Goal: Information Seeking & Learning: Check status

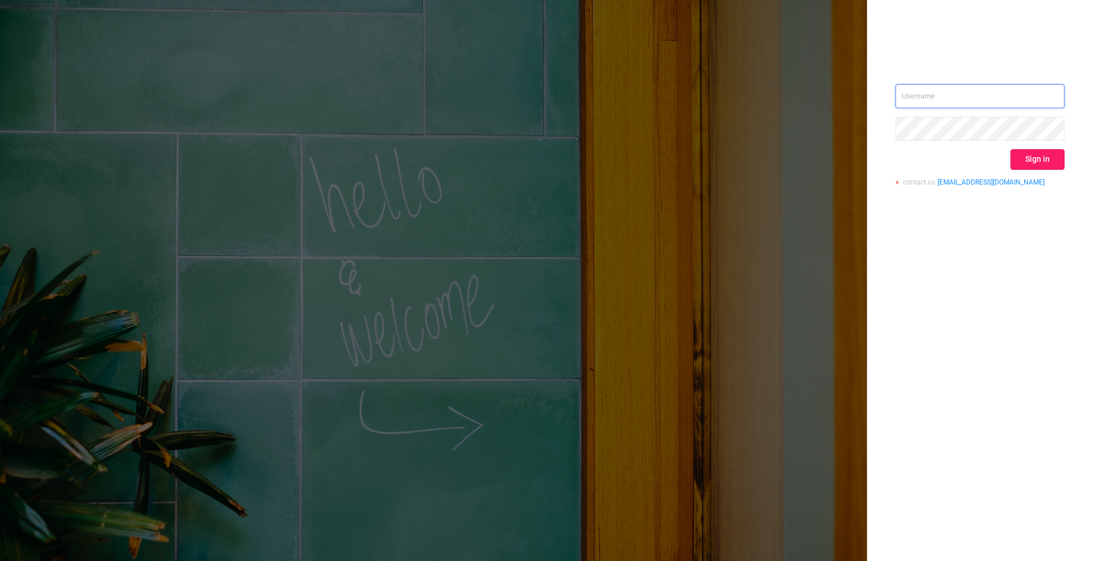
type input "[PERSON_NAME][EMAIL_ADDRESS][DOMAIN_NAME]"
click at [1031, 163] on button "Sign in" at bounding box center [1038, 159] width 54 height 21
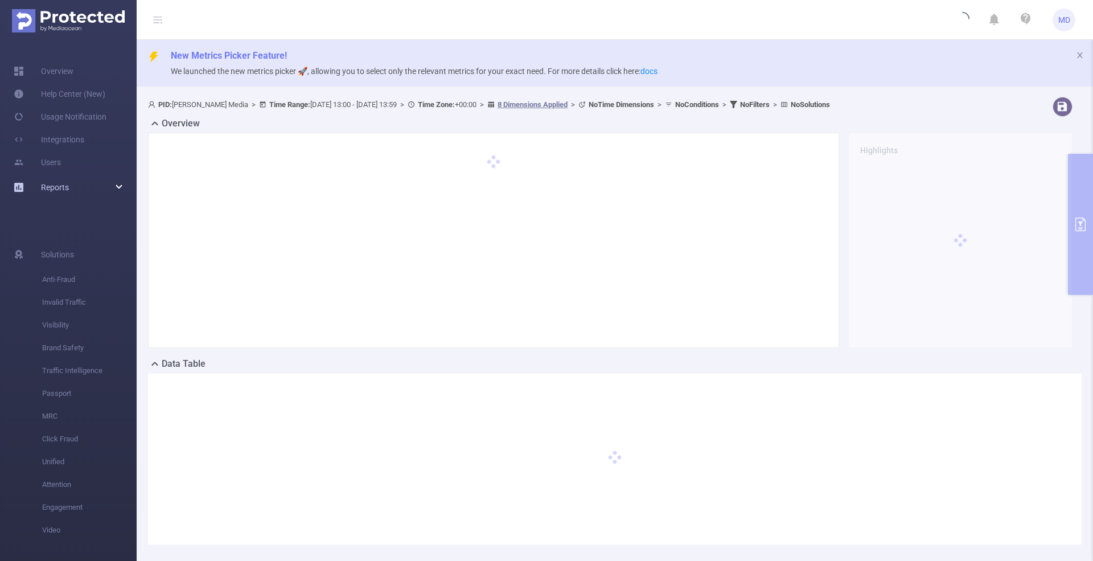
click at [117, 181] on div "Reports" at bounding box center [68, 187] width 137 height 23
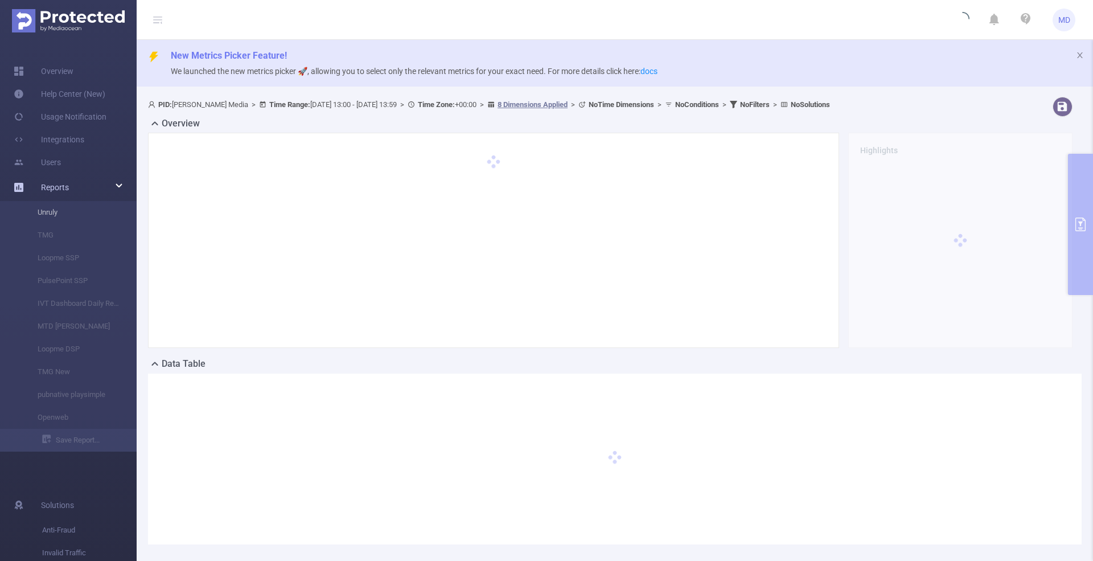
click at [47, 219] on li "Unruly" at bounding box center [68, 212] width 137 height 23
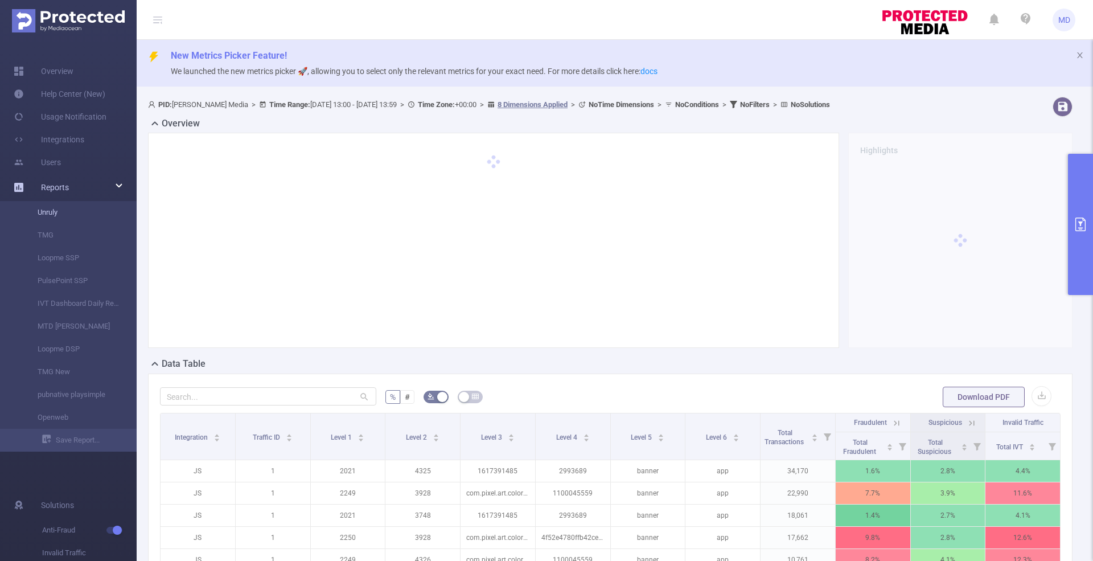
click at [47, 219] on link "Unruly" at bounding box center [73, 212] width 100 height 23
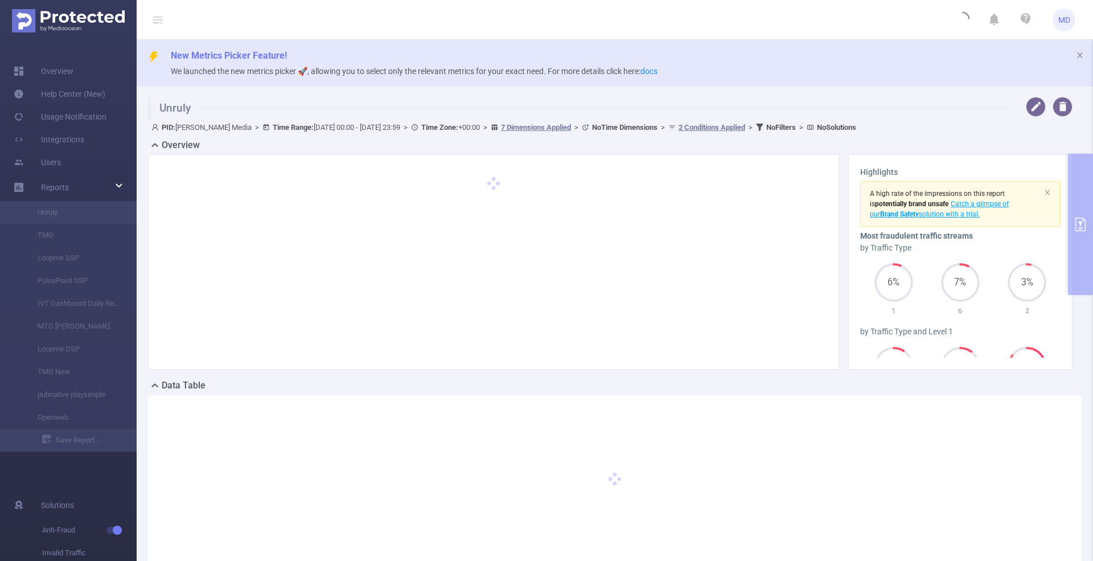
click at [1075, 227] on div "Unruly PID: [PERSON_NAME] Media > Time Range: [DATE] 00:00 - [DATE] 23:59 > Tim…" at bounding box center [615, 340] width 957 height 497
type input "[DATE] 00:00"
type input "[DATE] 23:59"
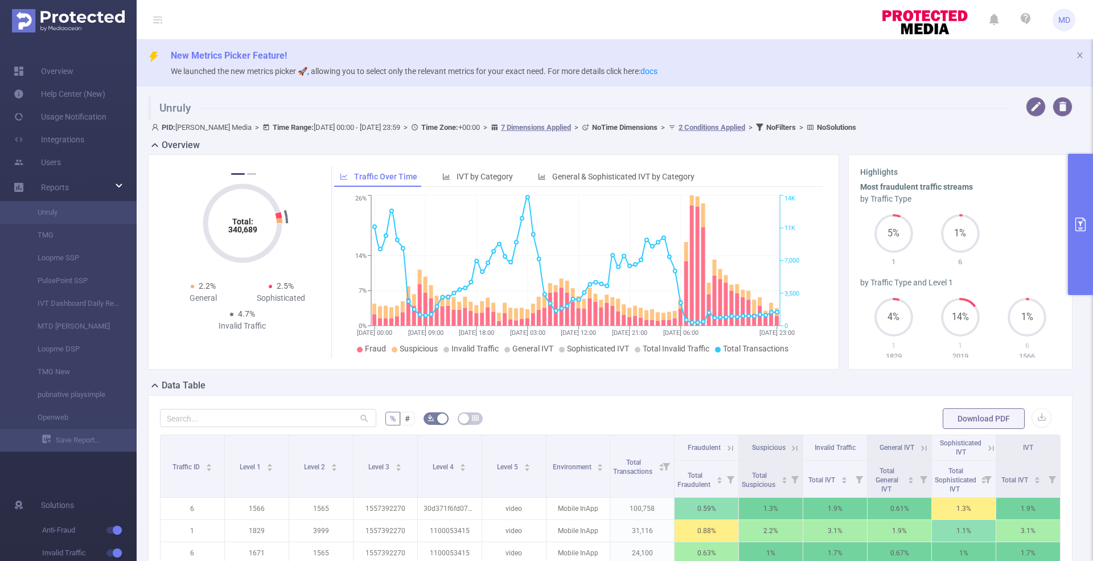
click at [1075, 227] on icon "primary" at bounding box center [1081, 225] width 14 height 14
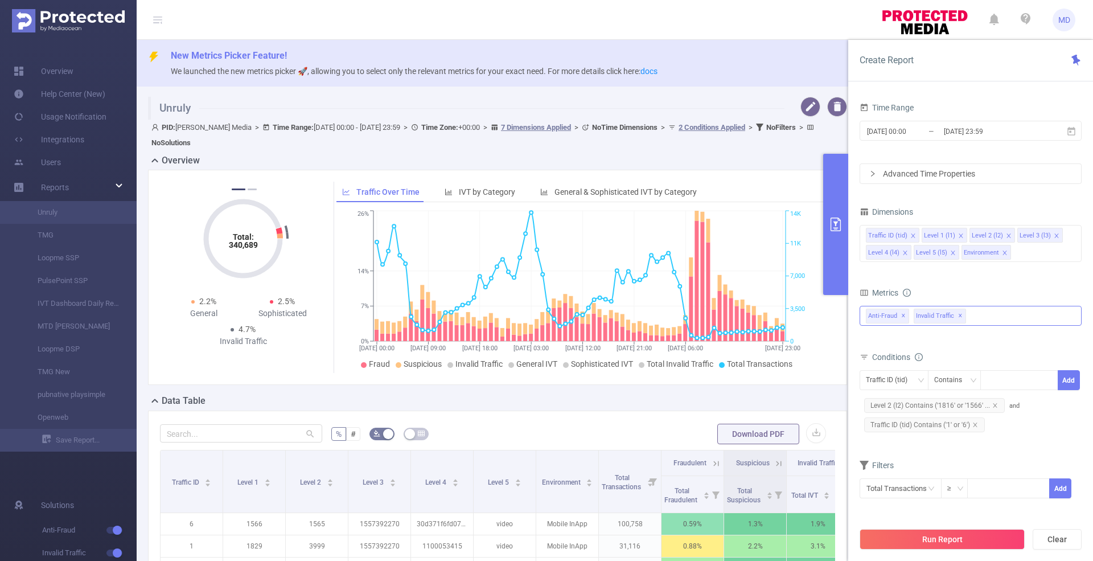
click at [1001, 319] on div "Anti-Fraud ✕ Invalid Traffic ✕" at bounding box center [971, 316] width 222 height 20
click at [966, 288] on div "Metrics" at bounding box center [971, 294] width 222 height 19
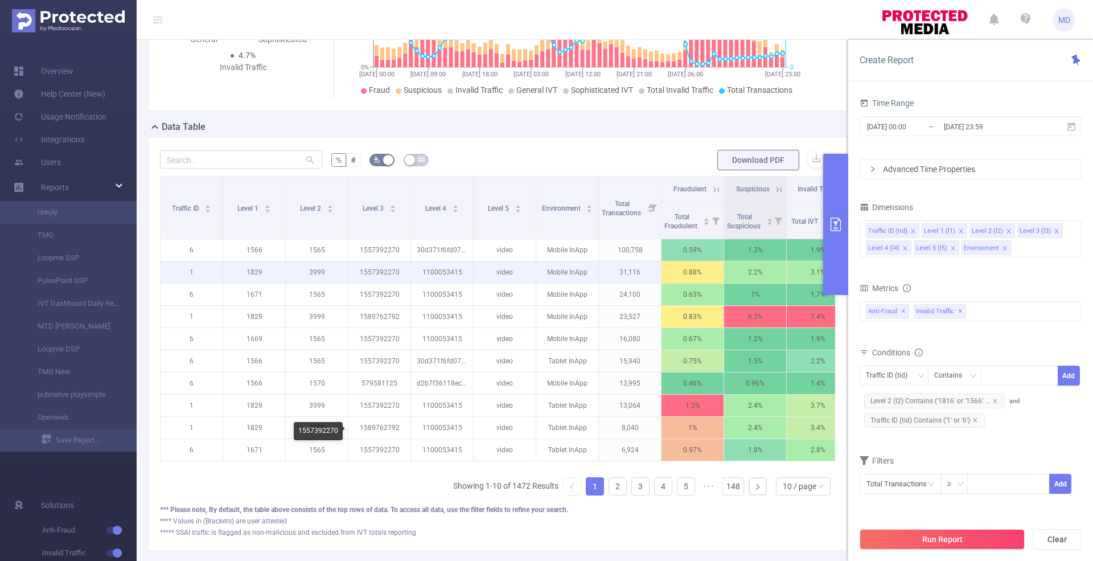
scroll to position [272, 0]
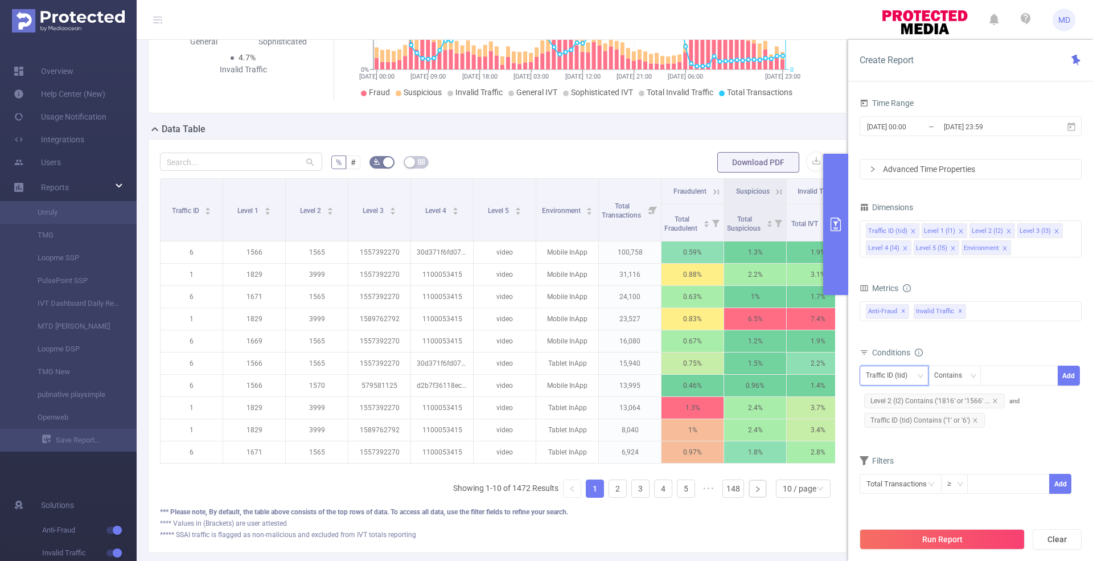
click at [886, 375] on div "Traffic ID (tid)" at bounding box center [891, 375] width 50 height 19
click at [884, 449] on li "Level 3 (l3)" at bounding box center [894, 452] width 69 height 18
click at [1009, 374] on div at bounding box center [1019, 375] width 65 height 19
paste input "in.playsimple.wordsolitaire"
type input "in.playsimple.wordsolitaire"
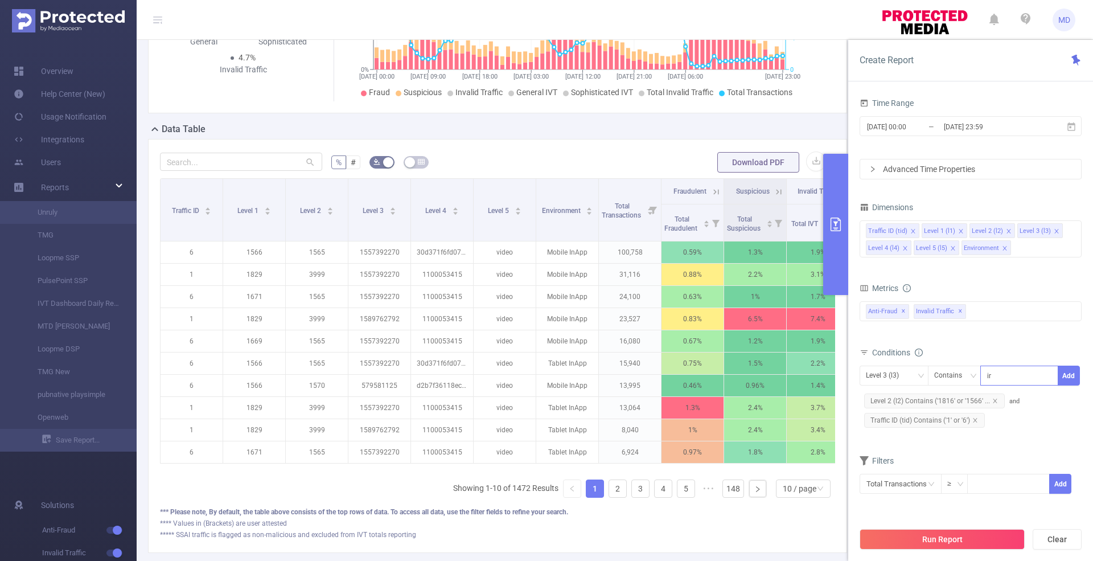
scroll to position [0, 17]
click at [1016, 395] on li "in.playsimple.wordsolitaire" at bounding box center [1029, 397] width 120 height 18
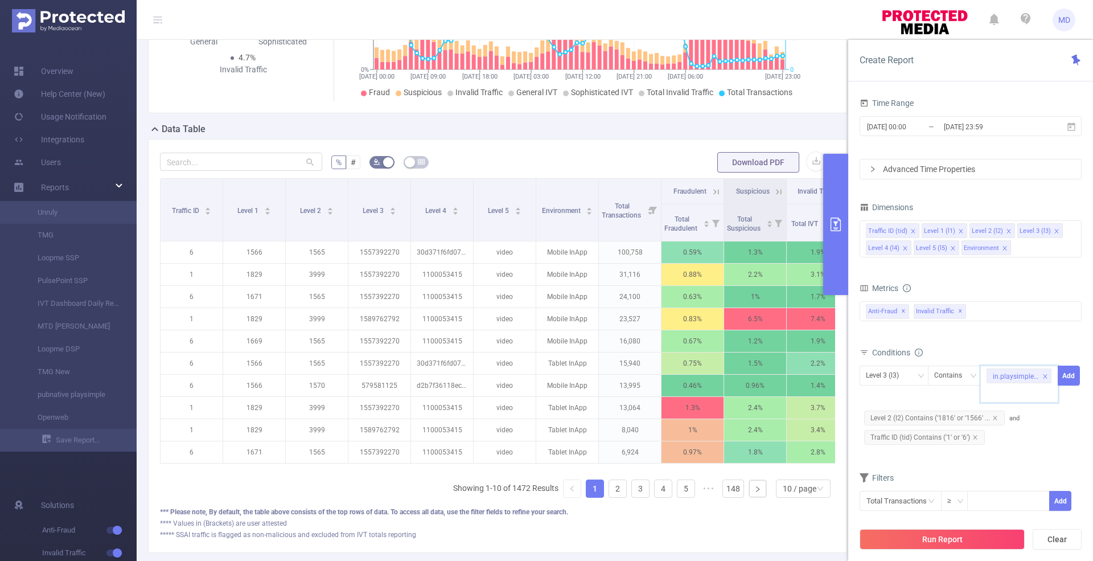
paste input "[DOMAIN_NAME]"
type input "[DOMAIN_NAME]"
click at [932, 544] on button "Run Report" at bounding box center [942, 539] width 165 height 21
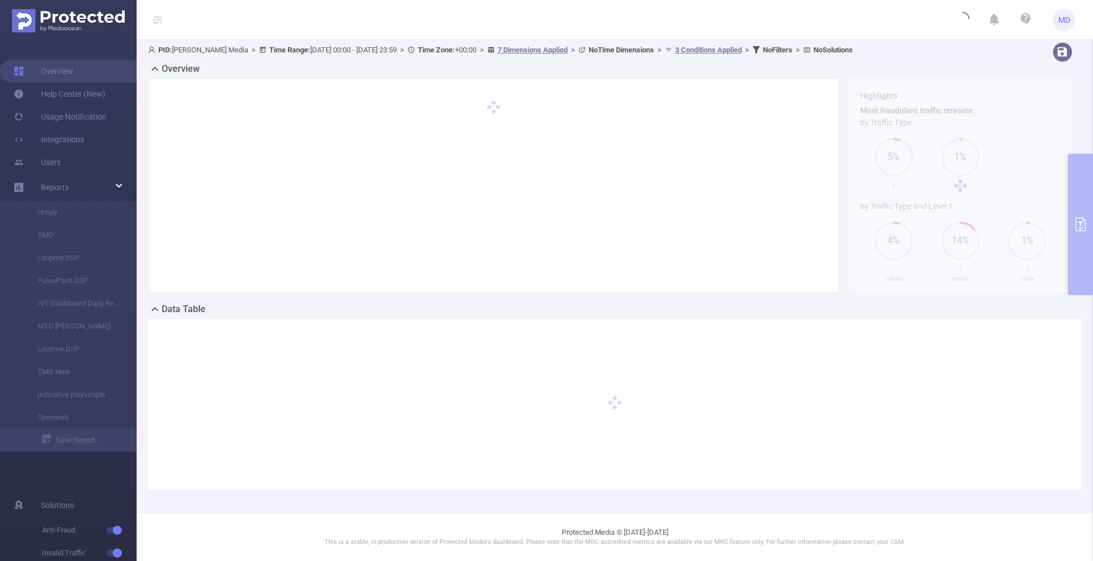
scroll to position [53, 0]
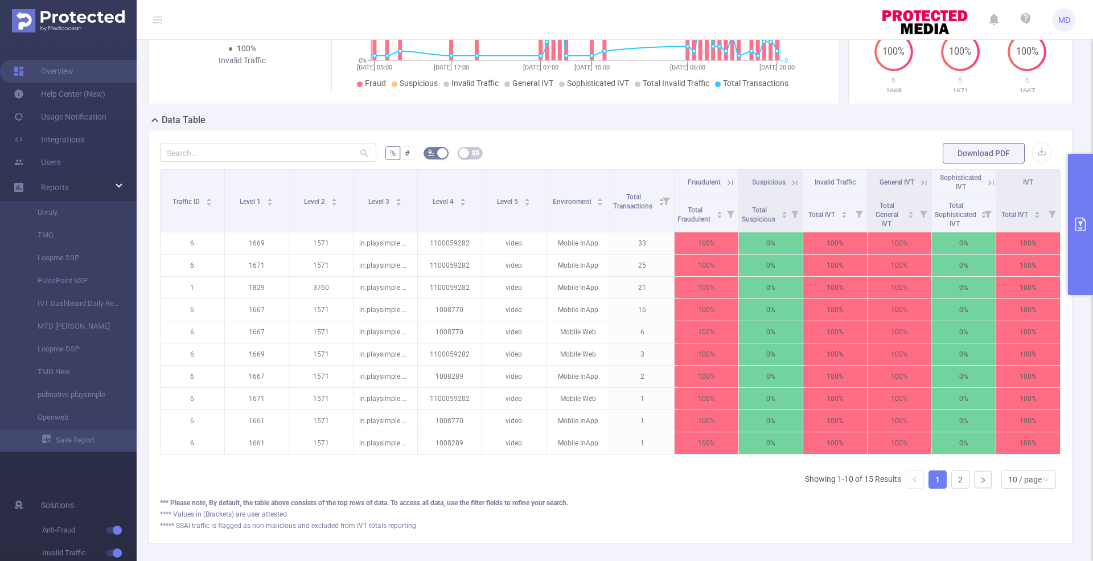
scroll to position [244, 0]
click at [1011, 481] on div "10 / page" at bounding box center [1026, 478] width 34 height 17
click at [1008, 466] on li "50 / page" at bounding box center [1018, 467] width 55 height 18
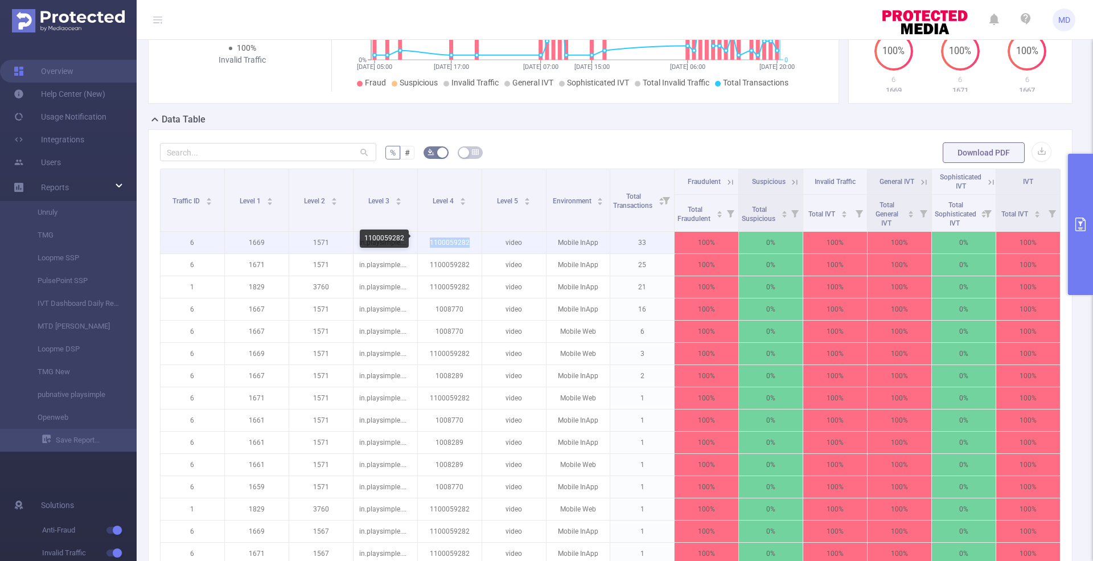
drag, startPoint x: 469, startPoint y: 239, endPoint x: 415, endPoint y: 244, distance: 53.7
click at [418, 244] on p "1100059282" at bounding box center [450, 243] width 64 height 22
copy p "1100059282"
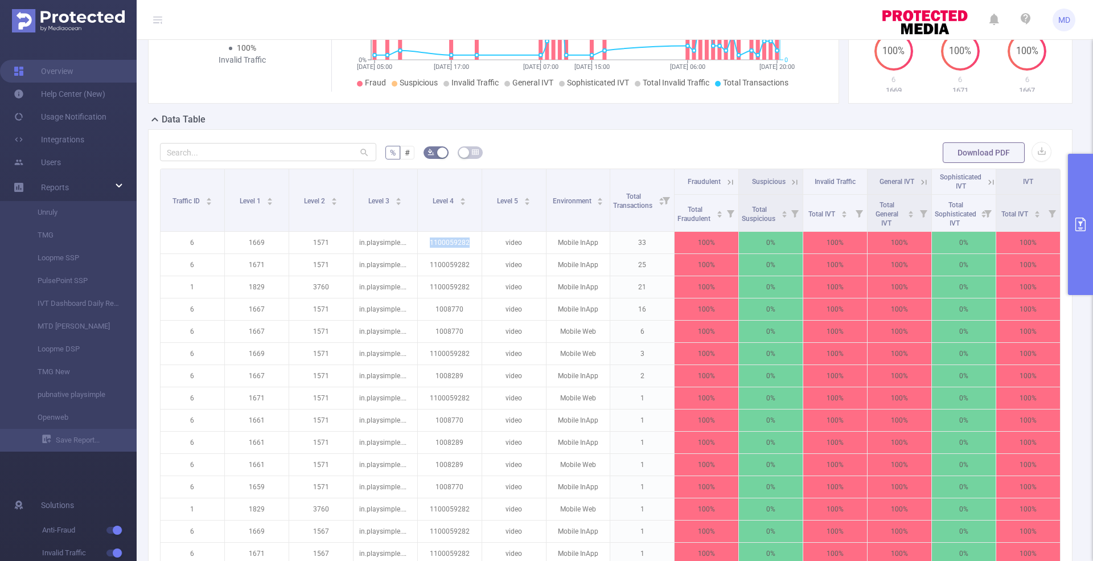
click at [1093, 186] on button "primary" at bounding box center [1080, 224] width 25 height 141
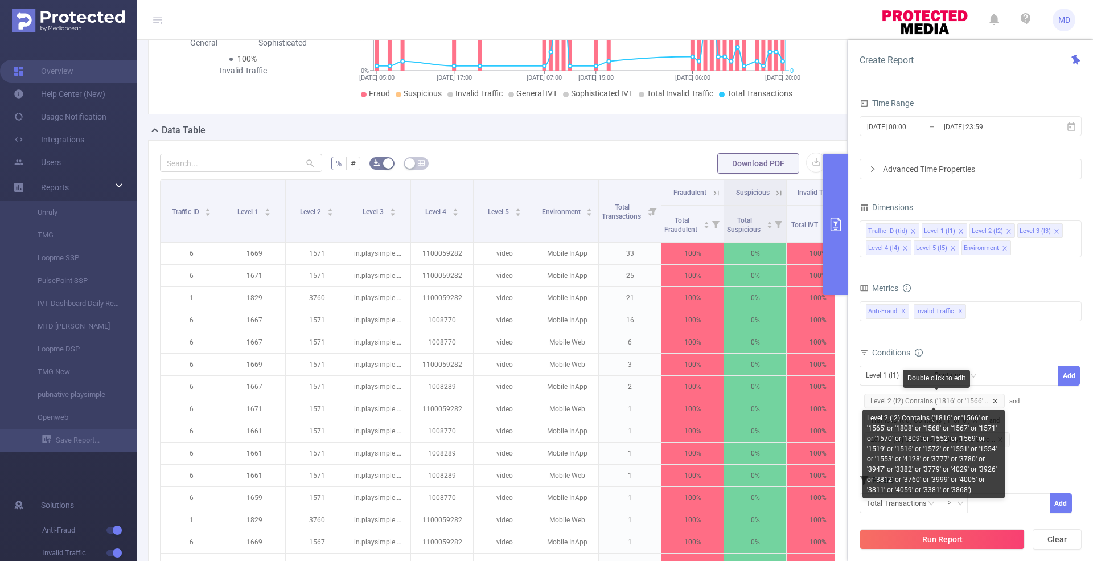
click at [993, 398] on icon "icon: close" at bounding box center [996, 401] width 6 height 6
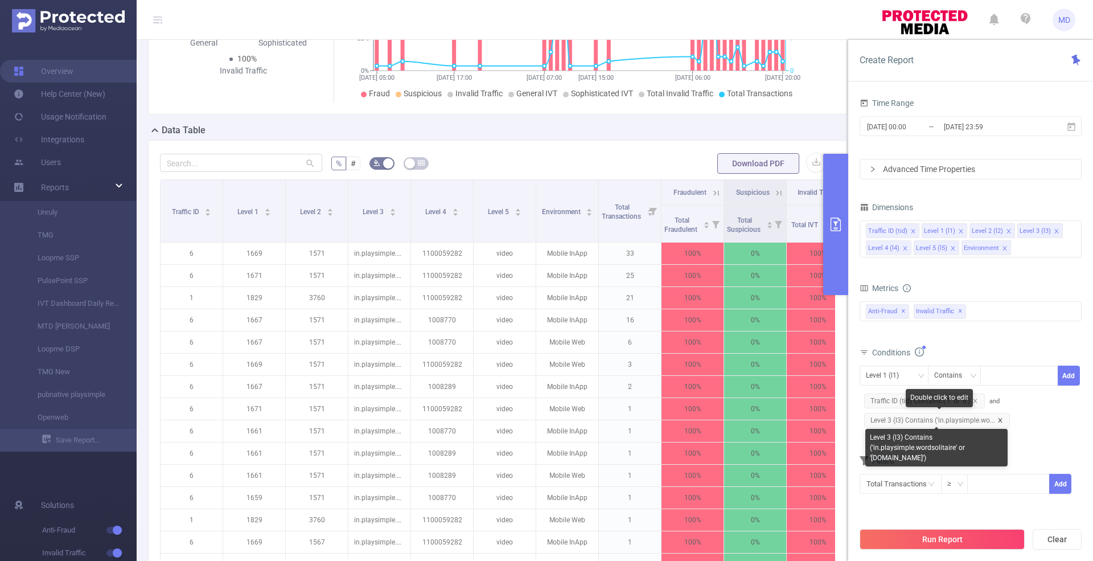
click at [998, 421] on icon "icon: close" at bounding box center [1001, 420] width 6 height 6
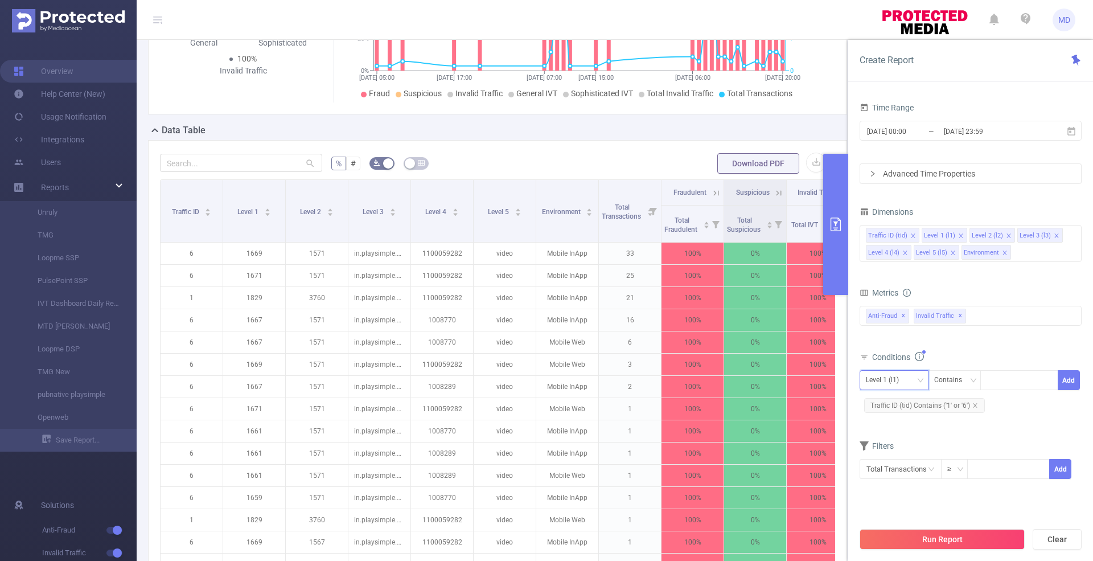
click at [891, 384] on div "Level 1 (l1)" at bounding box center [886, 380] width 41 height 19
click at [885, 476] on li "Level 4 (l4)" at bounding box center [894, 475] width 69 height 18
click at [1021, 376] on div at bounding box center [1019, 380] width 65 height 19
paste input "1008770"
type input "1008770"
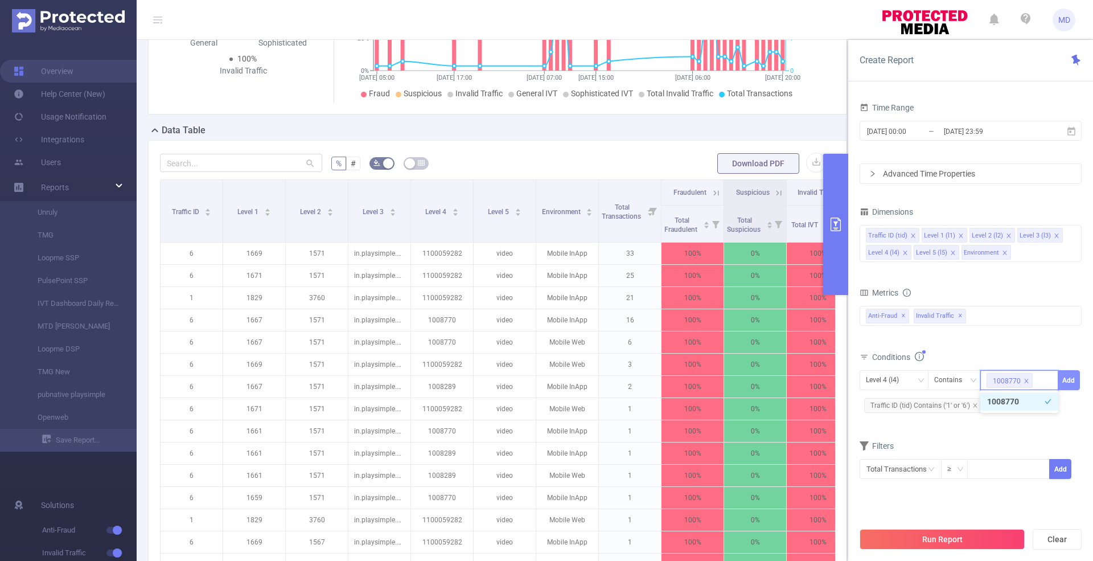
click at [1074, 382] on button "Add" at bounding box center [1069, 380] width 22 height 20
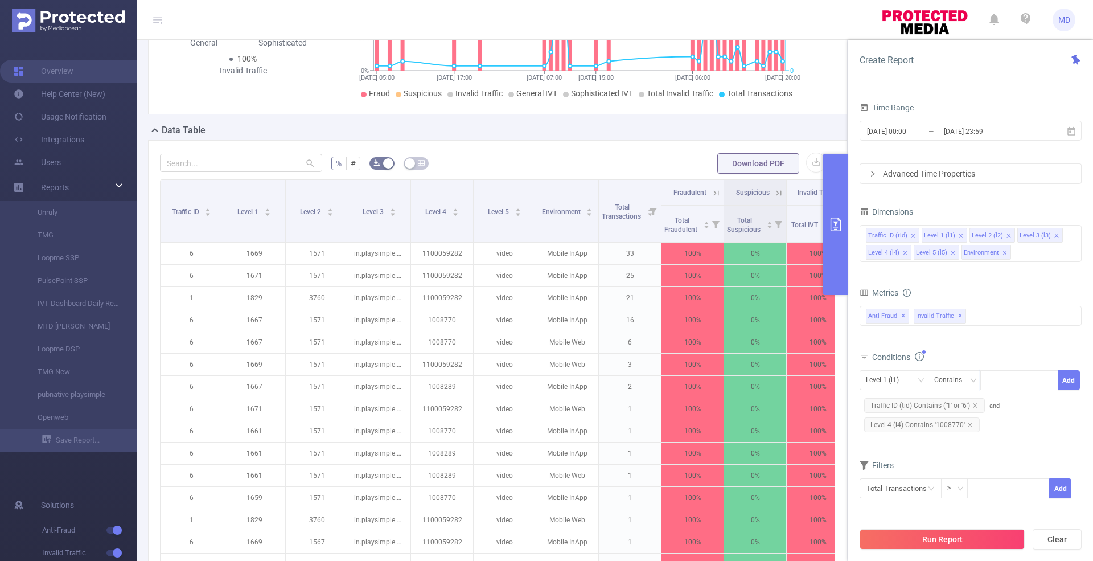
click at [963, 543] on button "Run Report" at bounding box center [942, 539] width 165 height 21
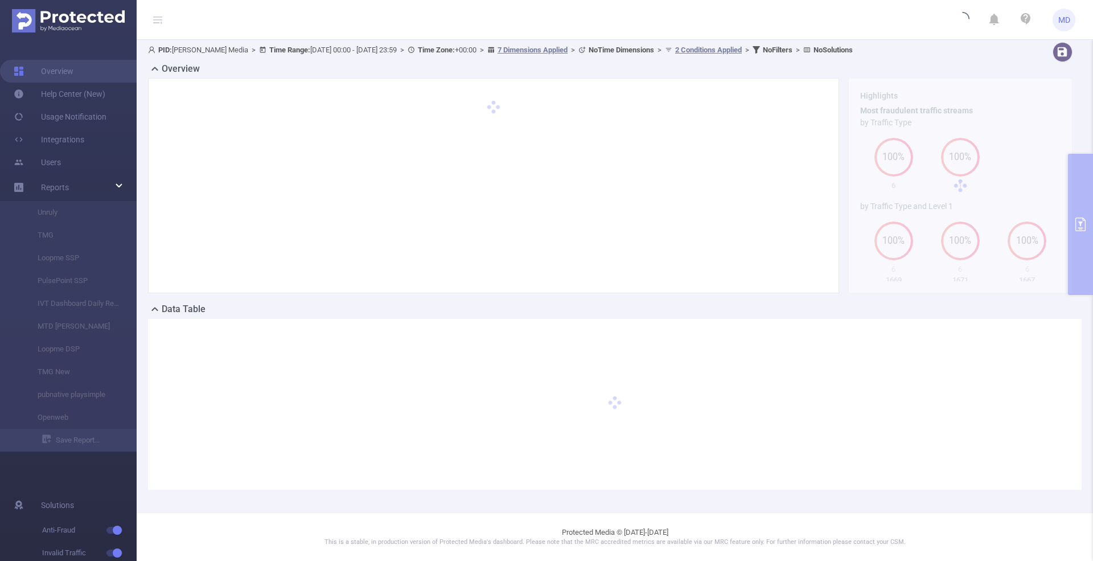
scroll to position [53, 0]
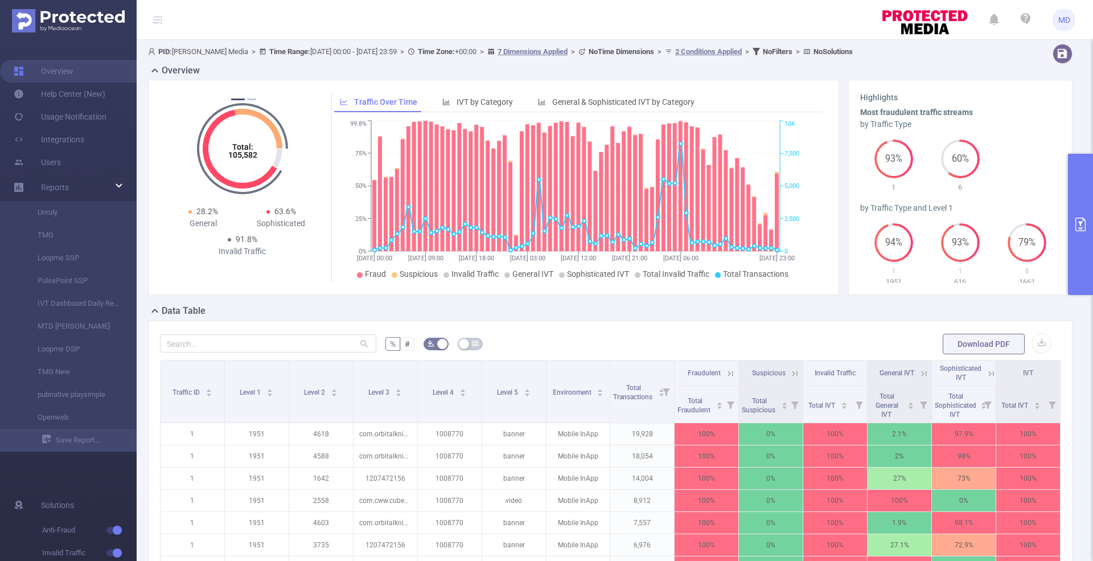
click at [1087, 230] on icon "primary" at bounding box center [1081, 225] width 14 height 14
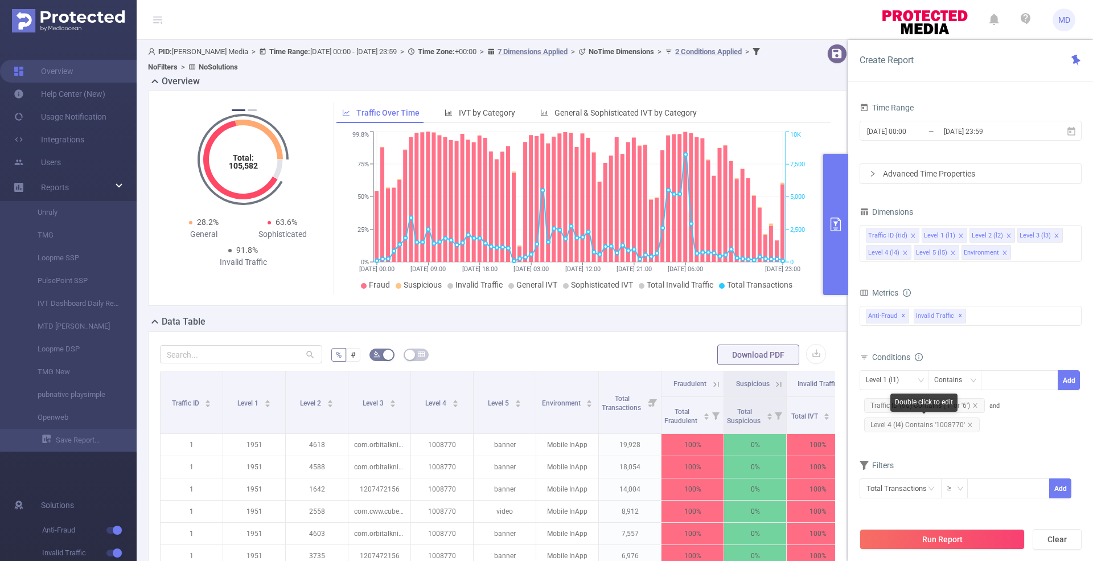
click at [971, 423] on icon "icon: close" at bounding box center [971, 425] width 6 height 6
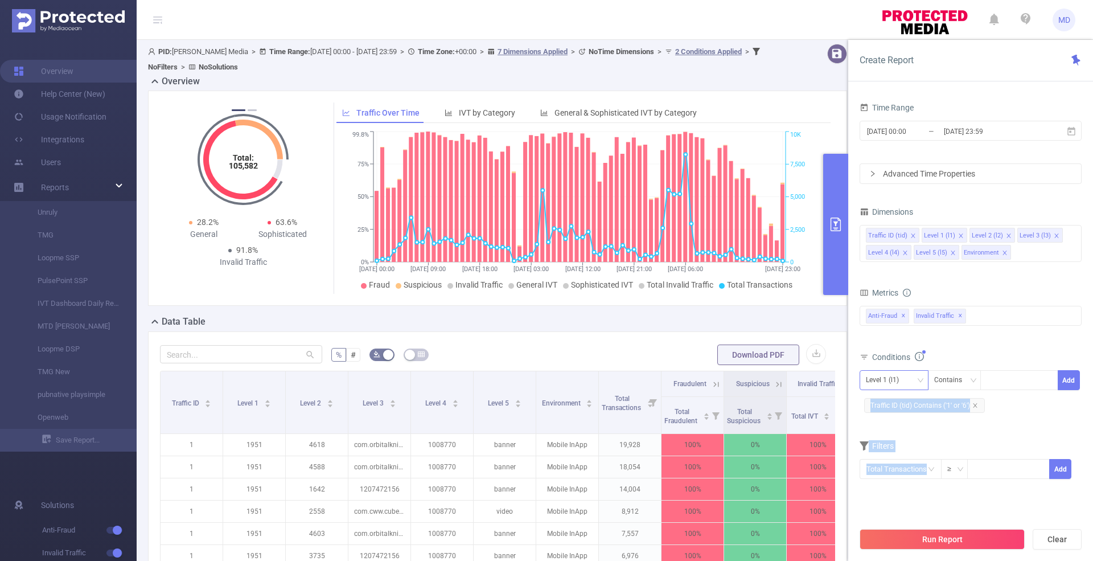
drag, startPoint x: 904, startPoint y: 394, endPoint x: 869, endPoint y: 370, distance: 41.9
click at [869, 370] on body "MD Overview Help Center (New) Usage Notification Integrations Users Reports Unr…" at bounding box center [546, 280] width 1093 height 561
click at [869, 371] on div "Level 1 (l1)" at bounding box center [886, 380] width 41 height 19
click at [890, 476] on li "Level 4 (l4)" at bounding box center [894, 475] width 69 height 18
click at [1023, 376] on div at bounding box center [1019, 380] width 65 height 19
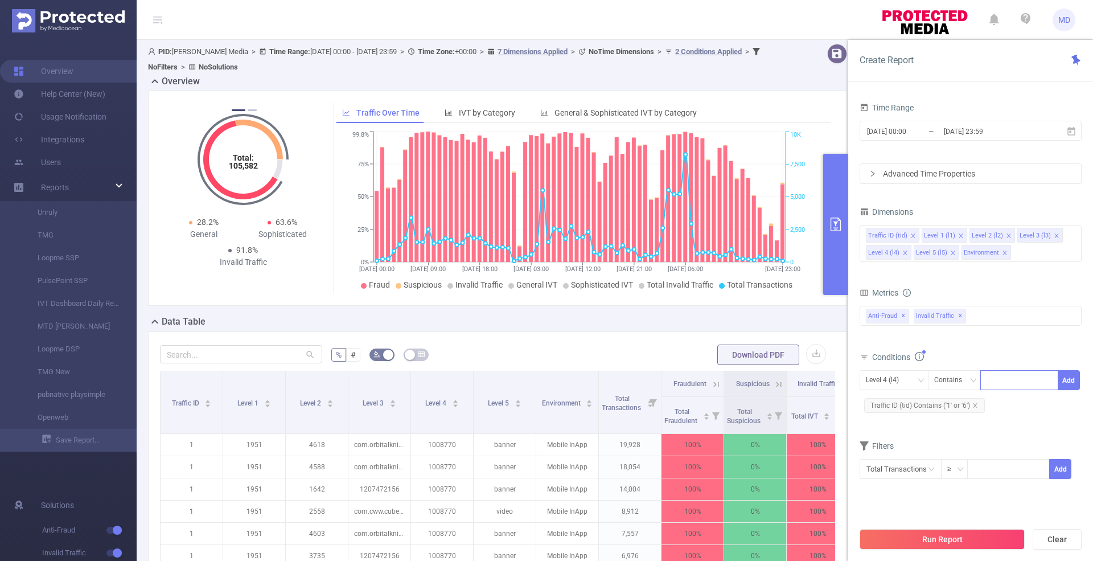
paste input "1100057846"
type input "1100057846"
click at [992, 544] on button "Run Report" at bounding box center [942, 539] width 165 height 21
